Goal: Information Seeking & Learning: Learn about a topic

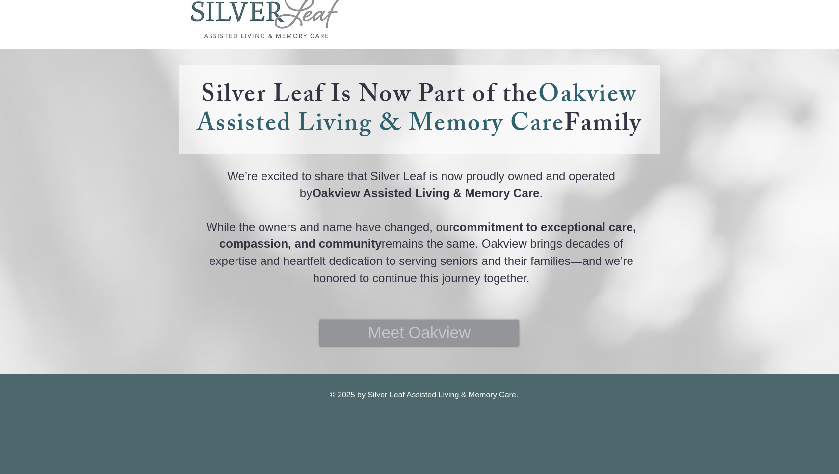
scroll to position [53, 0]
click at [366, 324] on link "Meet Oakview" at bounding box center [419, 333] width 199 height 26
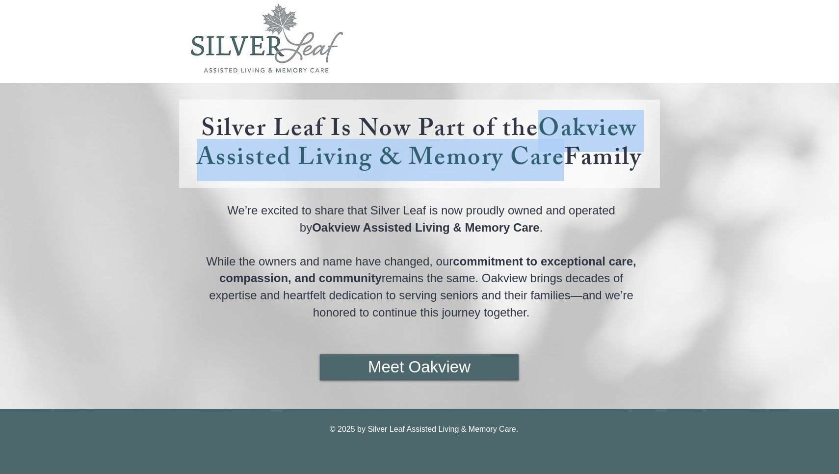
drag, startPoint x: 200, startPoint y: 146, endPoint x: 399, endPoint y: 170, distance: 201.1
click at [399, 170] on h4 "Silver Leaf Is Now Part of the Oakview Assisted Living & Memory Care Family" at bounding box center [419, 143] width 462 height 58
copy link "Oakview Assisted Living & Memory Care"
